Goal: Complete application form

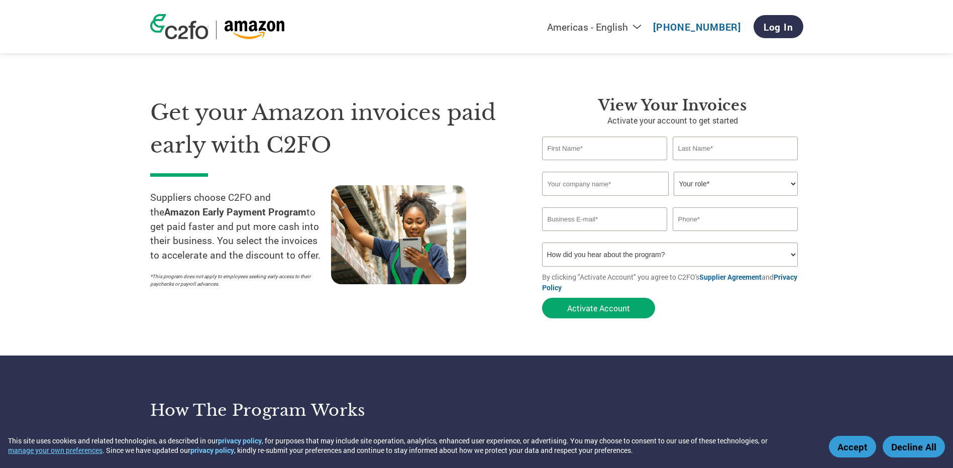
click at [791, 255] on select "How did you hear about the program? Received a letter Email Social Media Online…" at bounding box center [670, 255] width 256 height 24
click at [888, 282] on section "Get your Amazon invoices paid early with C2FO Suppliers choose C2FO and the Ama…" at bounding box center [476, 197] width 953 height 315
click at [614, 307] on button "Activate Account" at bounding box center [598, 308] width 113 height 21
click at [604, 144] on input "text" at bounding box center [605, 149] width 126 height 24
click at [875, 221] on section "Get your Amazon invoices paid early with C2FO Suppliers choose C2FO and the Ama…" at bounding box center [476, 197] width 953 height 315
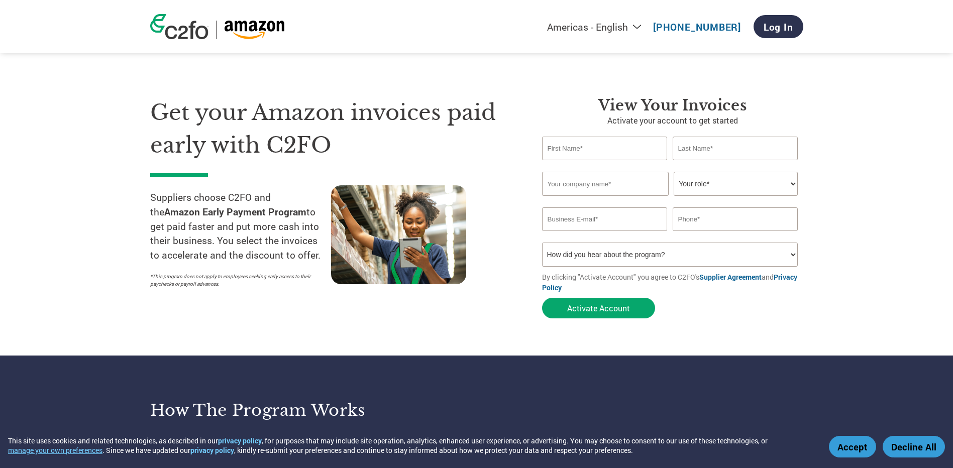
click at [608, 149] on input "text" at bounding box center [605, 149] width 126 height 24
type input "Zulfekhar"
type input "[PERSON_NAME]"
type input "V-Soft Consulting Group, Inc."
type input "[EMAIL_ADDRESS][DOMAIN_NAME]"
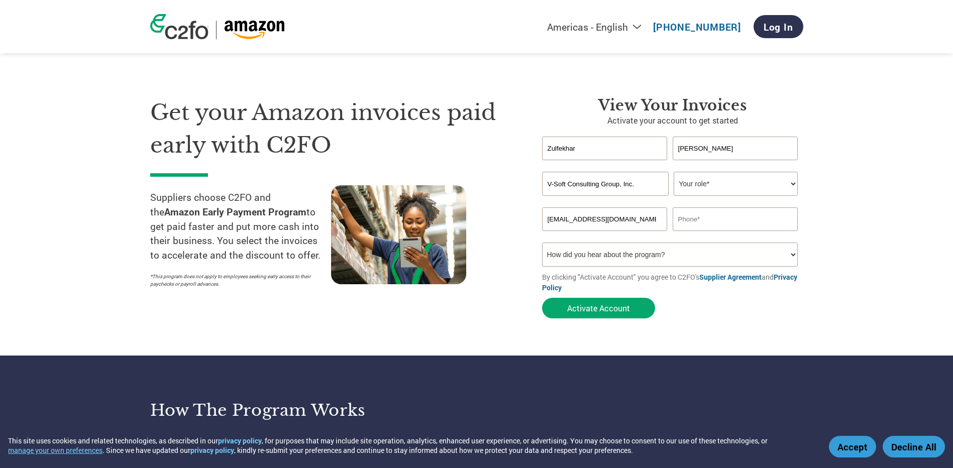
type input "5022145913"
click at [790, 183] on select "Your role* CFO Controller Credit Manager Finance Director Treasurer CEO Preside…" at bounding box center [735, 184] width 124 height 24
select select "OTHER"
click at [673, 172] on select "Your role* CFO Controller Credit Manager Finance Director Treasurer CEO Preside…" at bounding box center [735, 184] width 124 height 24
click at [607, 310] on button "Activate Account" at bounding box center [598, 308] width 113 height 21
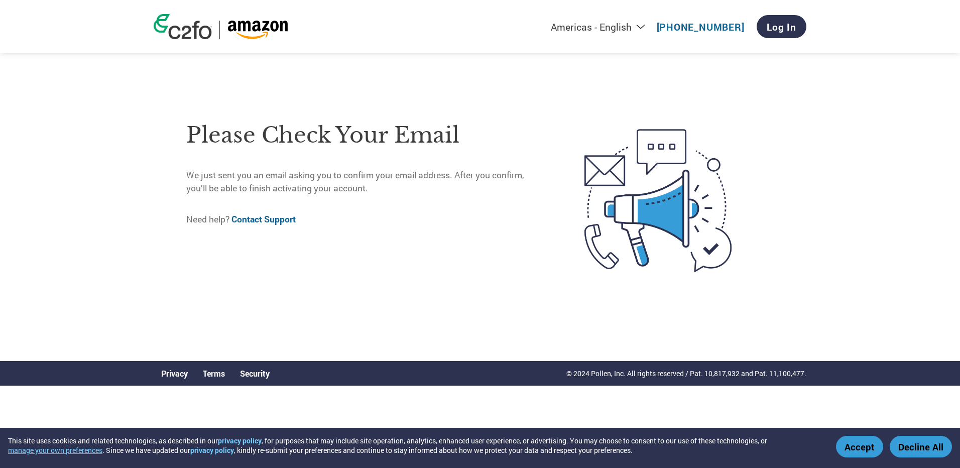
click at [274, 220] on link "Contact Support" at bounding box center [264, 219] width 64 height 12
